Goal: Task Accomplishment & Management: Manage account settings

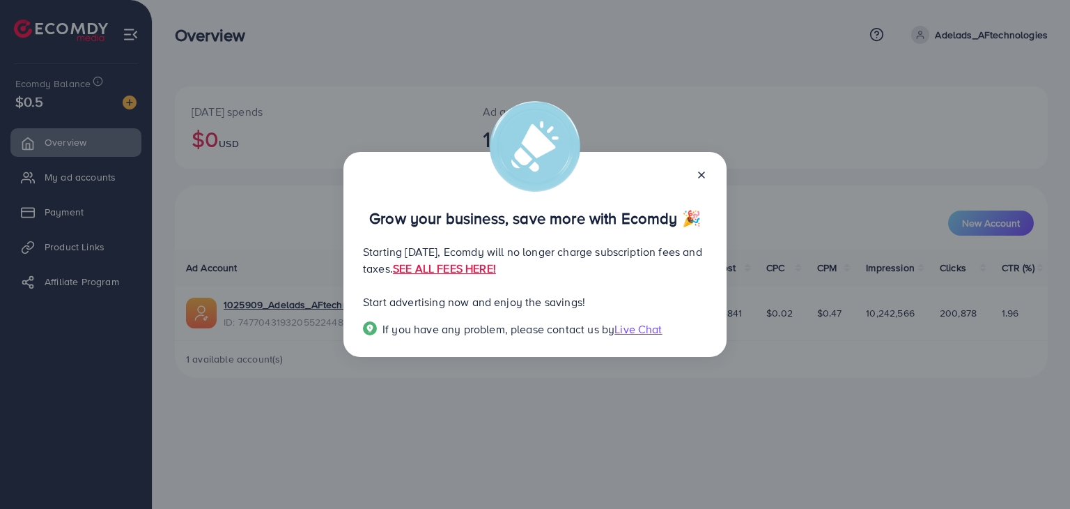
click at [704, 179] on icon at bounding box center [701, 174] width 11 height 11
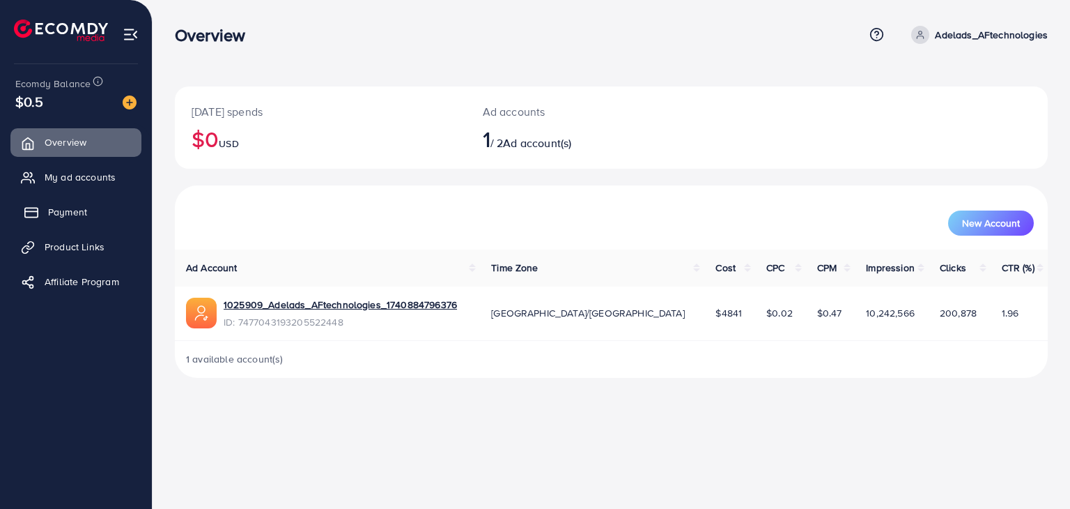
click at [91, 208] on link "Payment" at bounding box center [75, 212] width 131 height 28
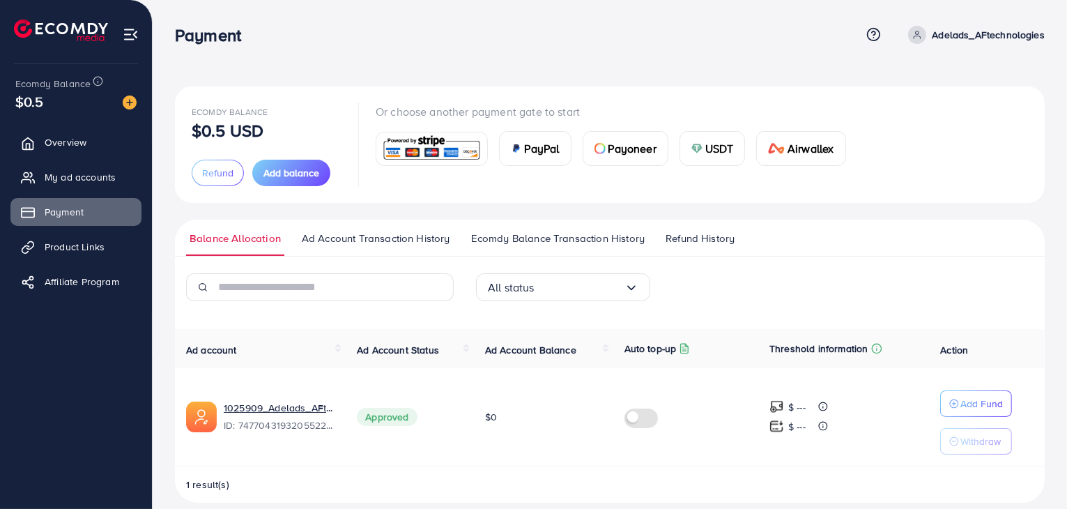
click at [1006, 33] on p "Adelads_AFtechnologies" at bounding box center [987, 34] width 113 height 17
click at [967, 77] on span "Profile" at bounding box center [958, 83] width 32 height 17
select select "*******"
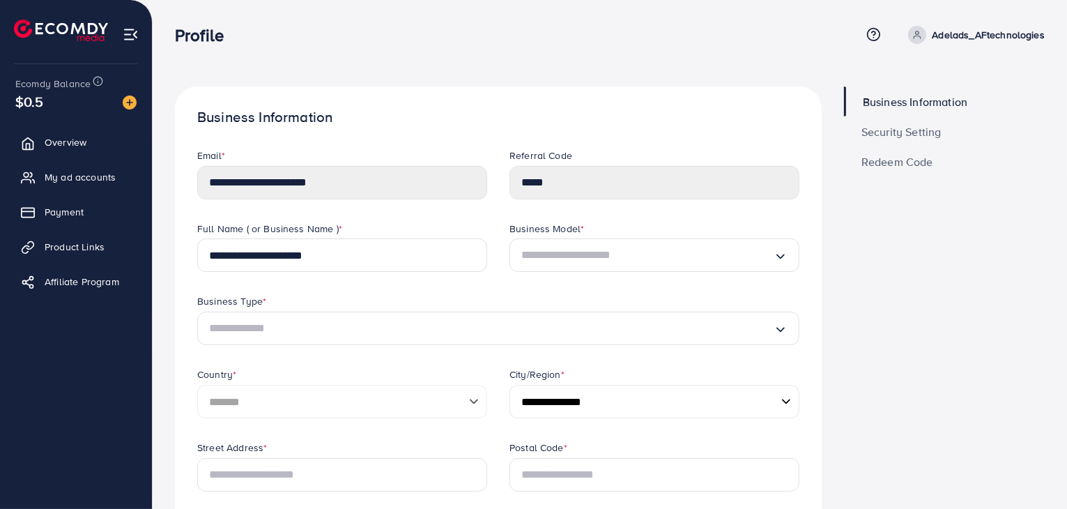
click at [910, 129] on span "Security Setting" at bounding box center [901, 131] width 80 height 11
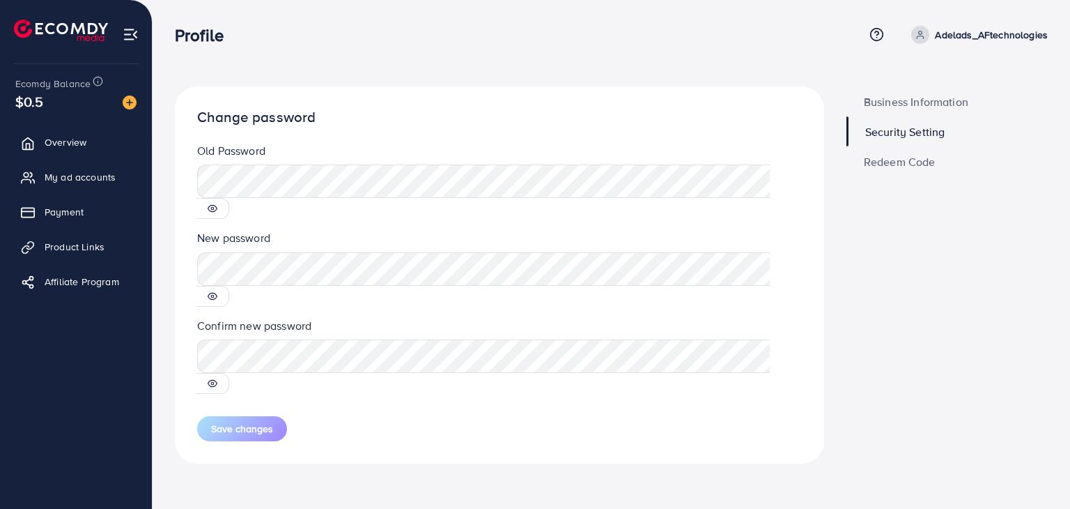
click at [217, 380] on icon at bounding box center [212, 383] width 9 height 6
click at [217, 203] on icon at bounding box center [213, 208] width 10 height 10
